Goal: Obtain resource: Download file/media

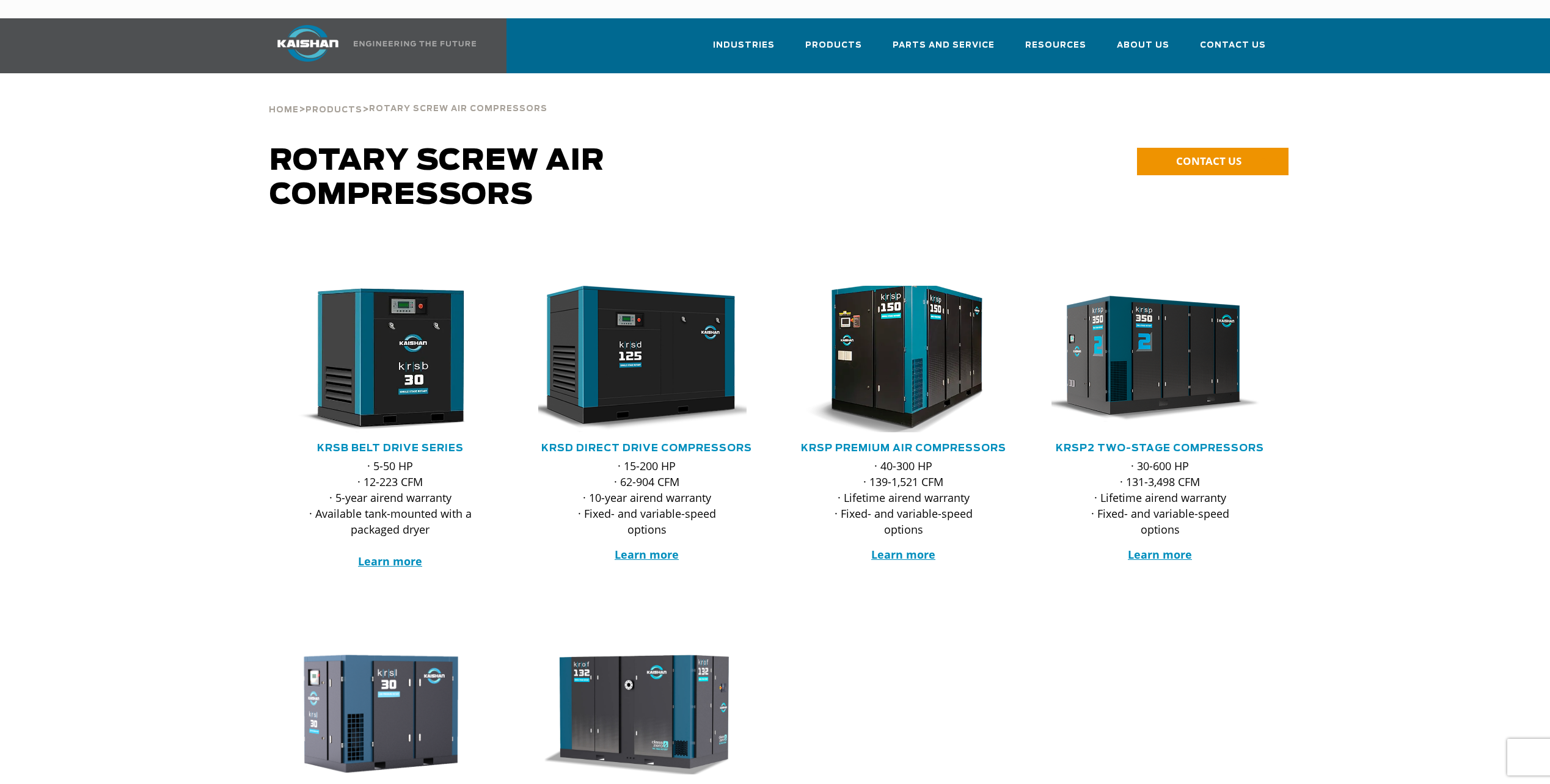
click at [922, 386] on img at bounding box center [894, 359] width 240 height 162
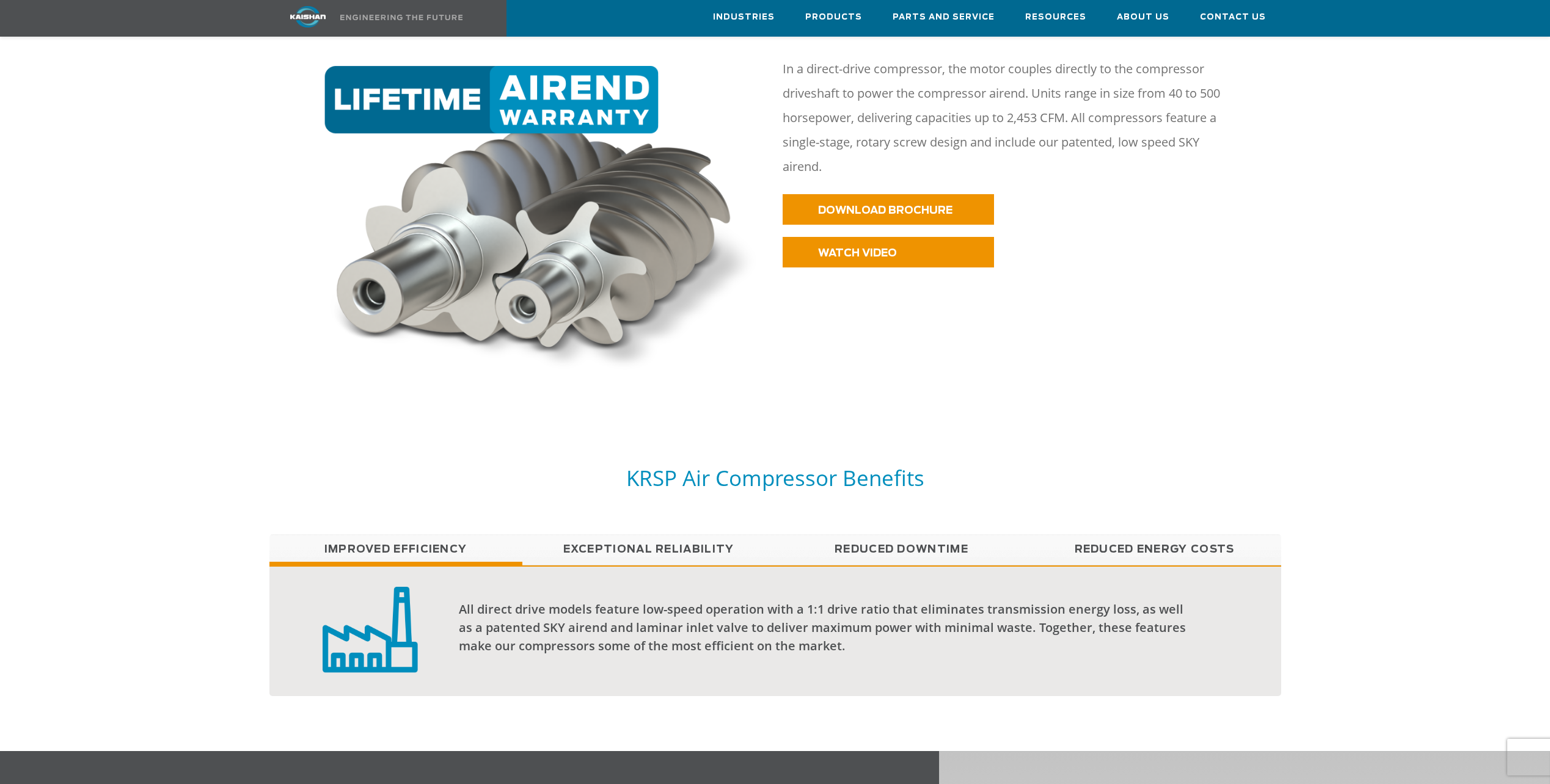
scroll to position [672, 0]
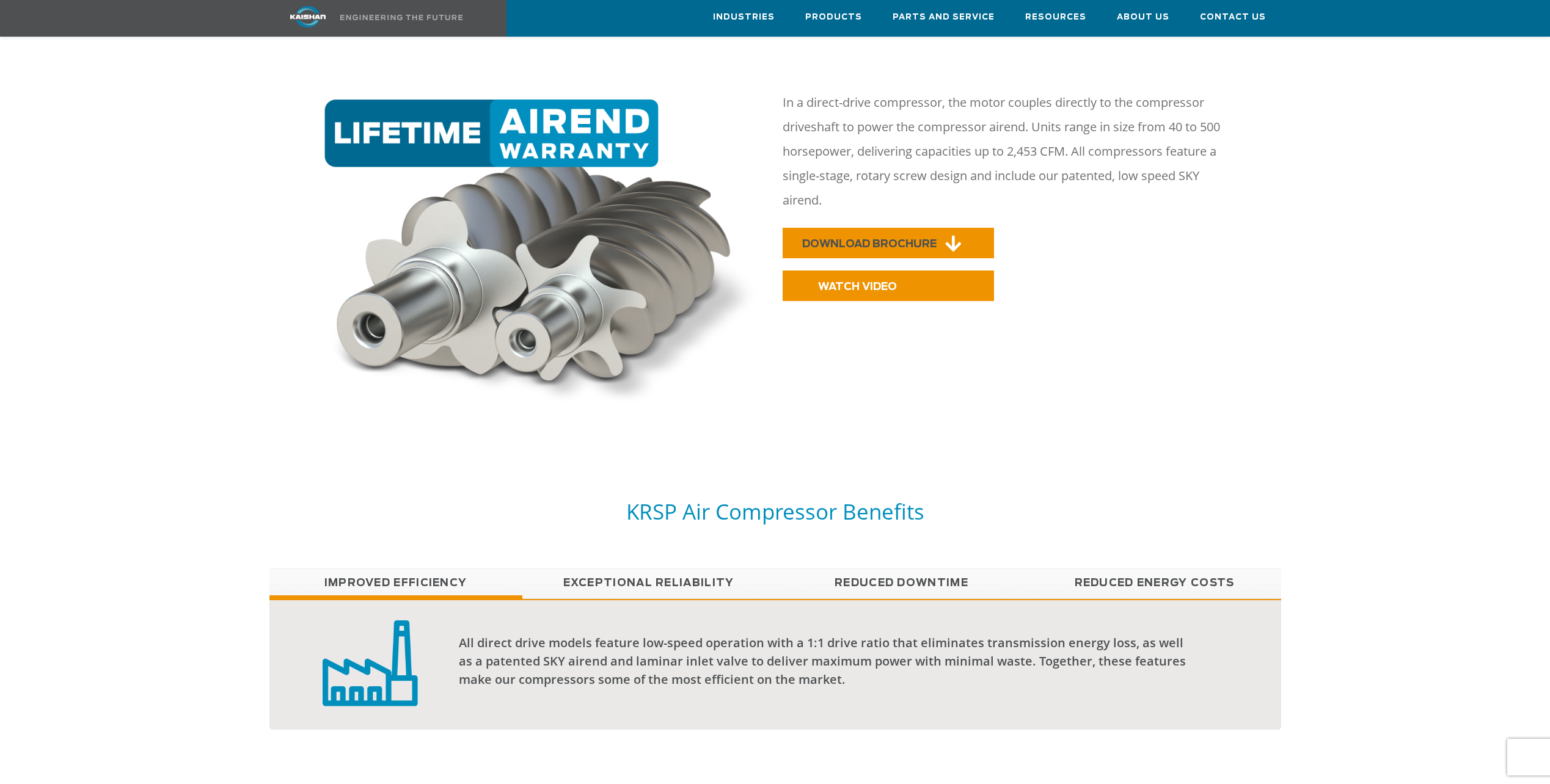
click at [889, 232] on link "DOWNLOAD BROCHURE" at bounding box center [888, 243] width 212 height 31
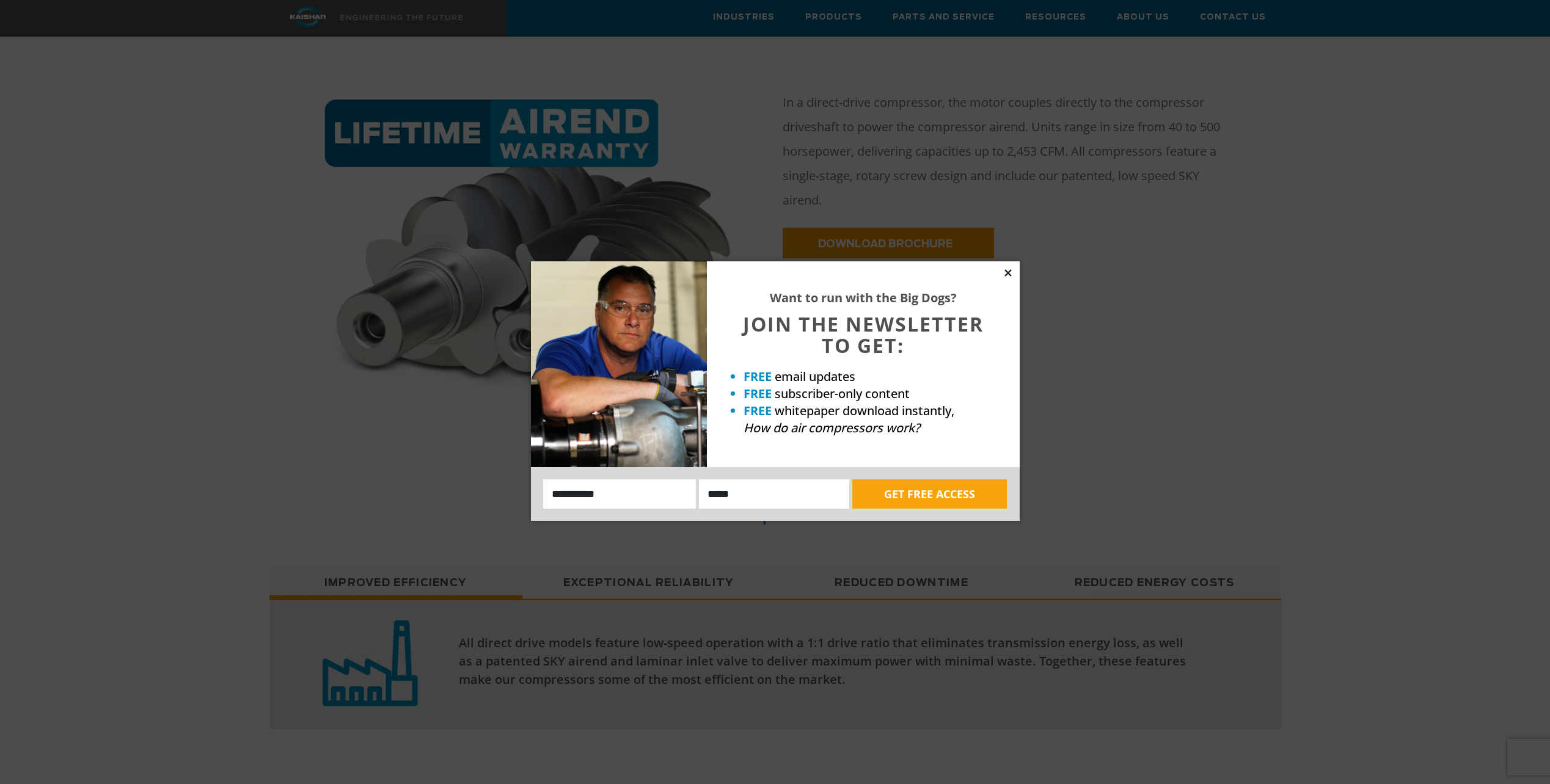
click at [1010, 273] on icon at bounding box center [1009, 273] width 11 height 11
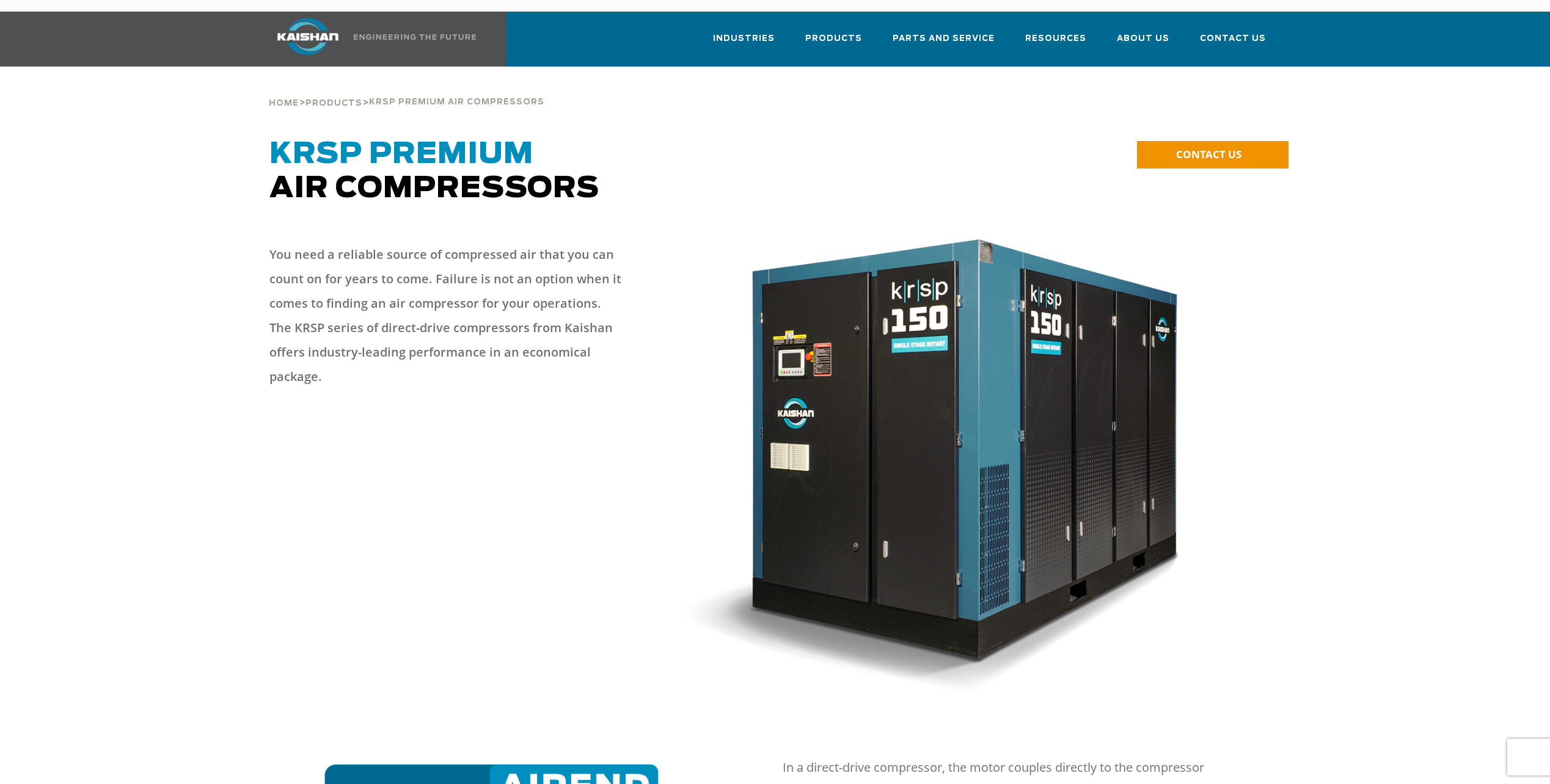
scroll to position [0, 0]
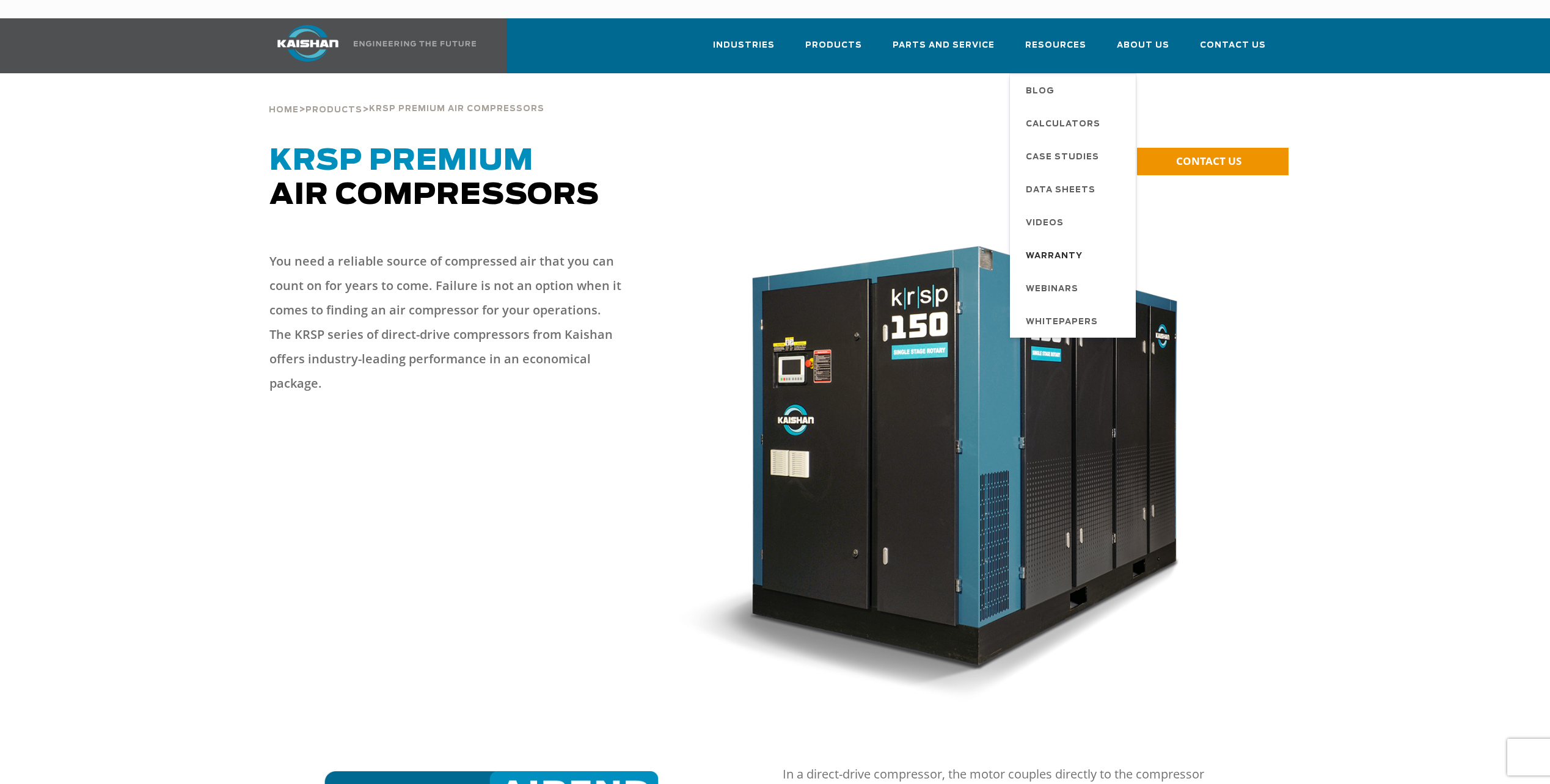
click at [1055, 246] on span "Warranty" at bounding box center [1055, 257] width 57 height 21
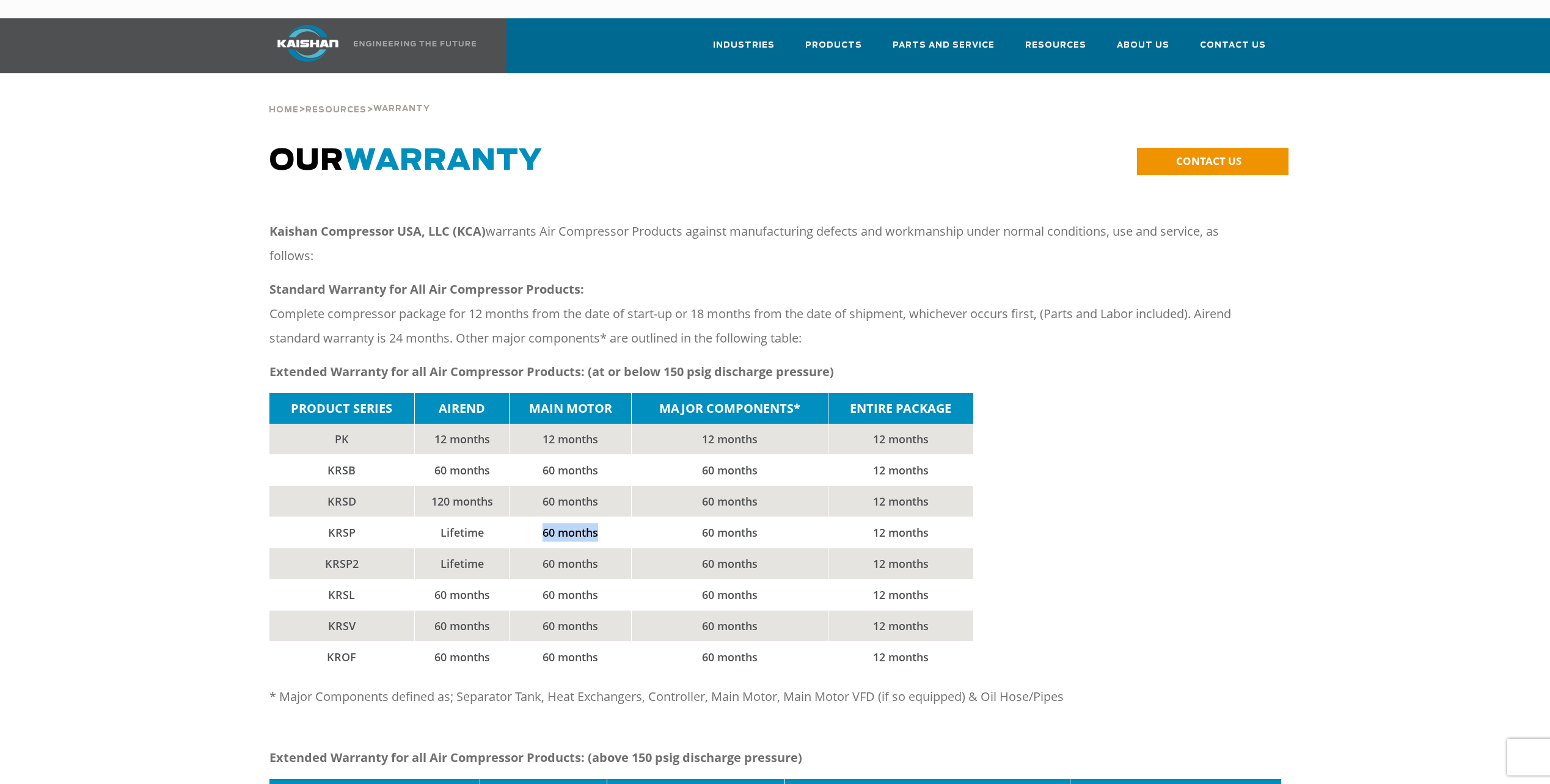
drag, startPoint x: 541, startPoint y: 512, endPoint x: 599, endPoint y: 519, distance: 58.4
click at [599, 519] on td "60 months" at bounding box center [571, 532] width 122 height 31
drag, startPoint x: 599, startPoint y: 519, endPoint x: 619, endPoint y: 521, distance: 20.1
click at [619, 521] on td "60 months" at bounding box center [571, 532] width 122 height 31
drag, startPoint x: 324, startPoint y: 513, endPoint x: 606, endPoint y: 516, distance: 282.0
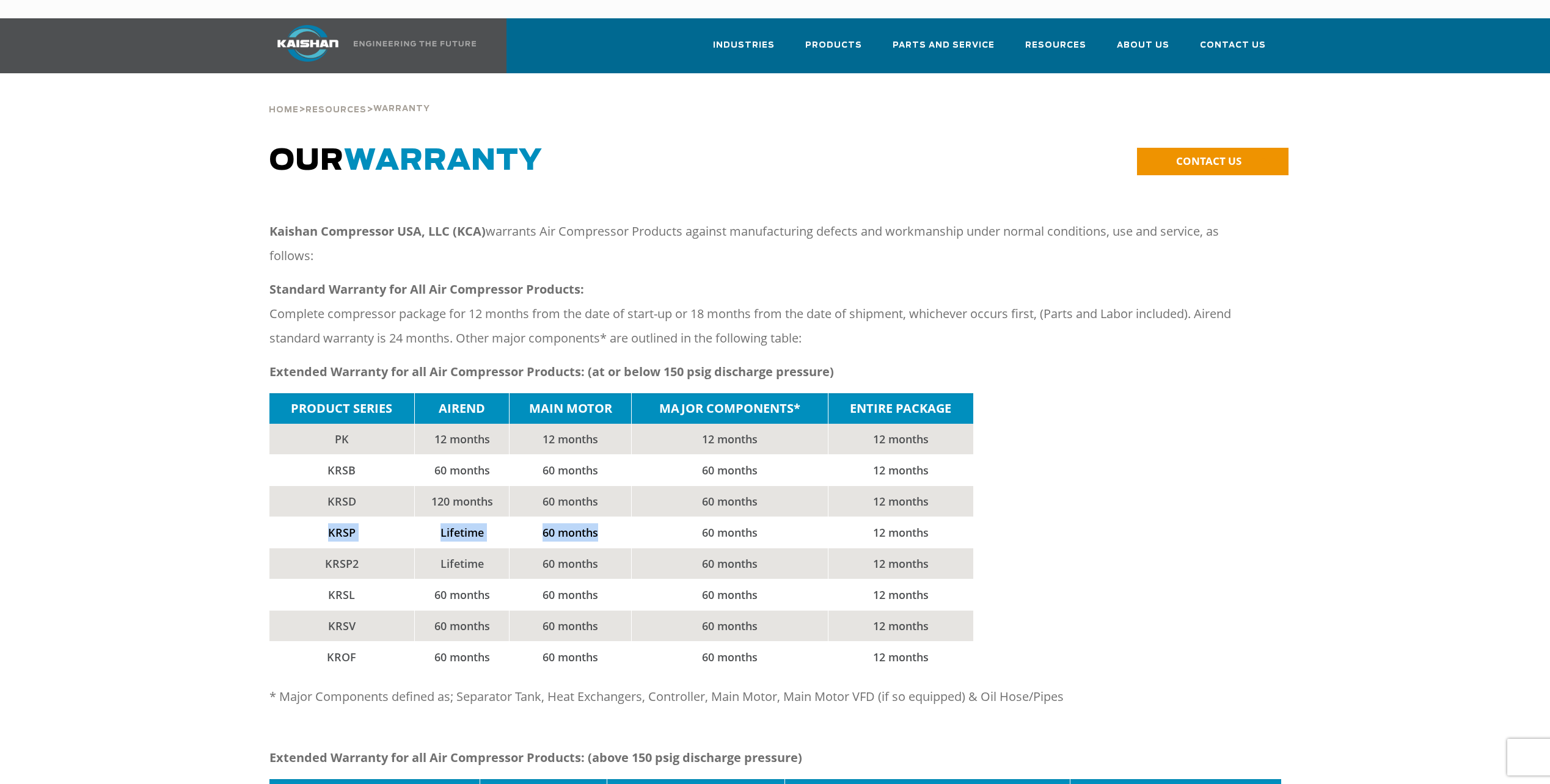
click at [606, 517] on tr "KRSP Lifetime 60 months 60 months 12 months" at bounding box center [621, 532] width 704 height 31
